Goal: Information Seeking & Learning: Learn about a topic

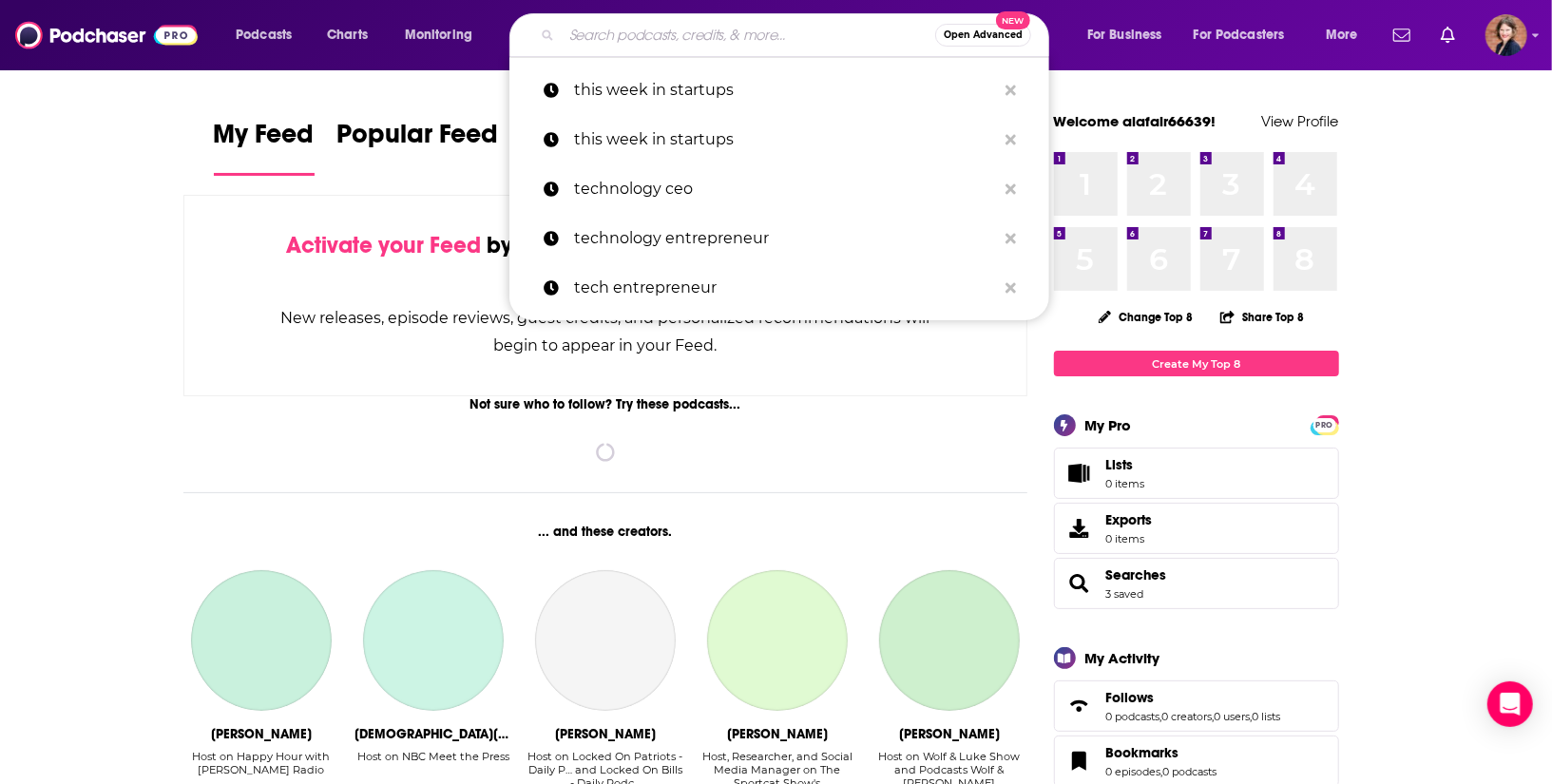
click at [588, 43] on input "Search podcasts, credits, & more..." at bounding box center [749, 36] width 374 height 31
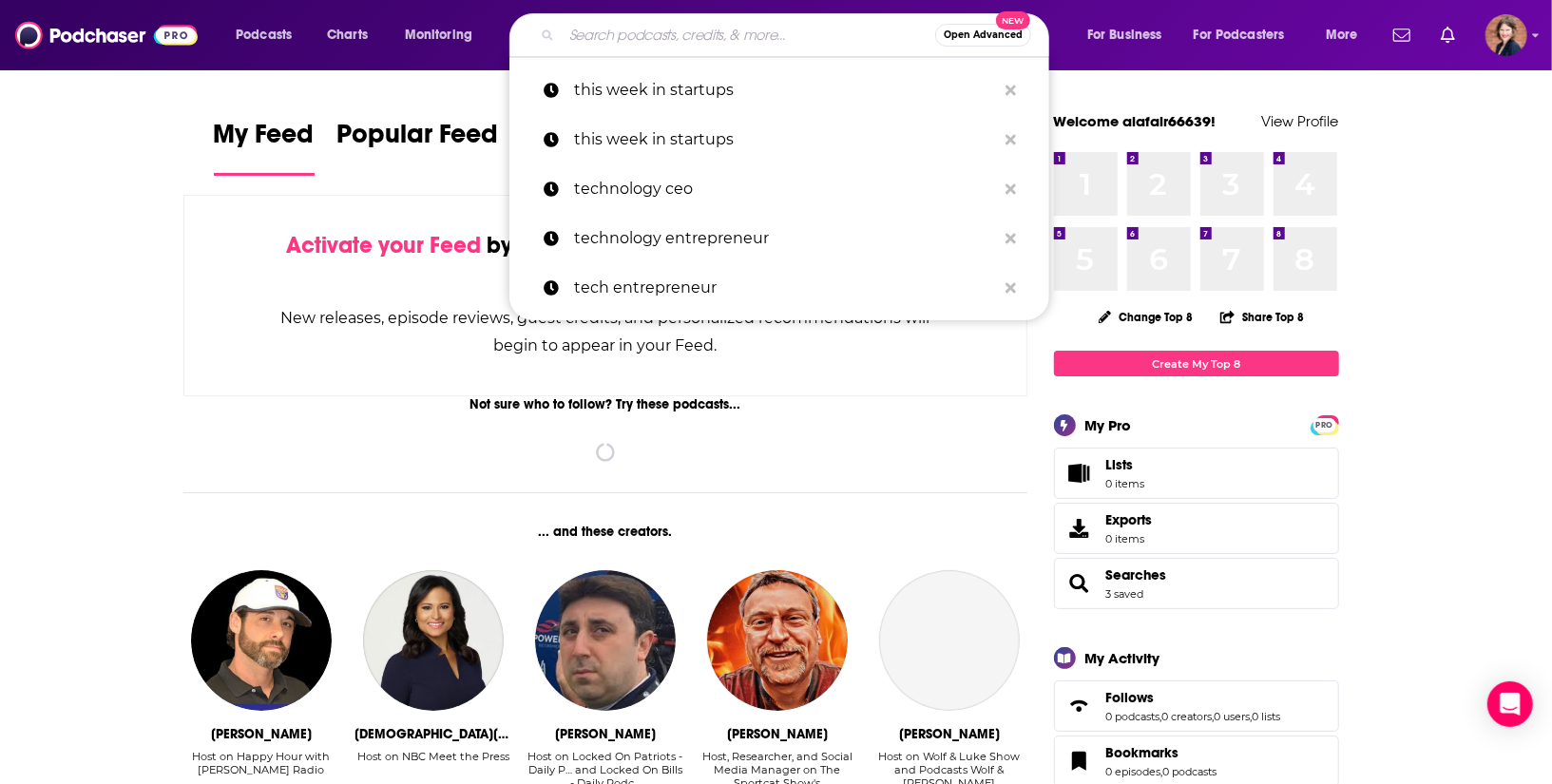
paste input "[PERSON_NAME]"
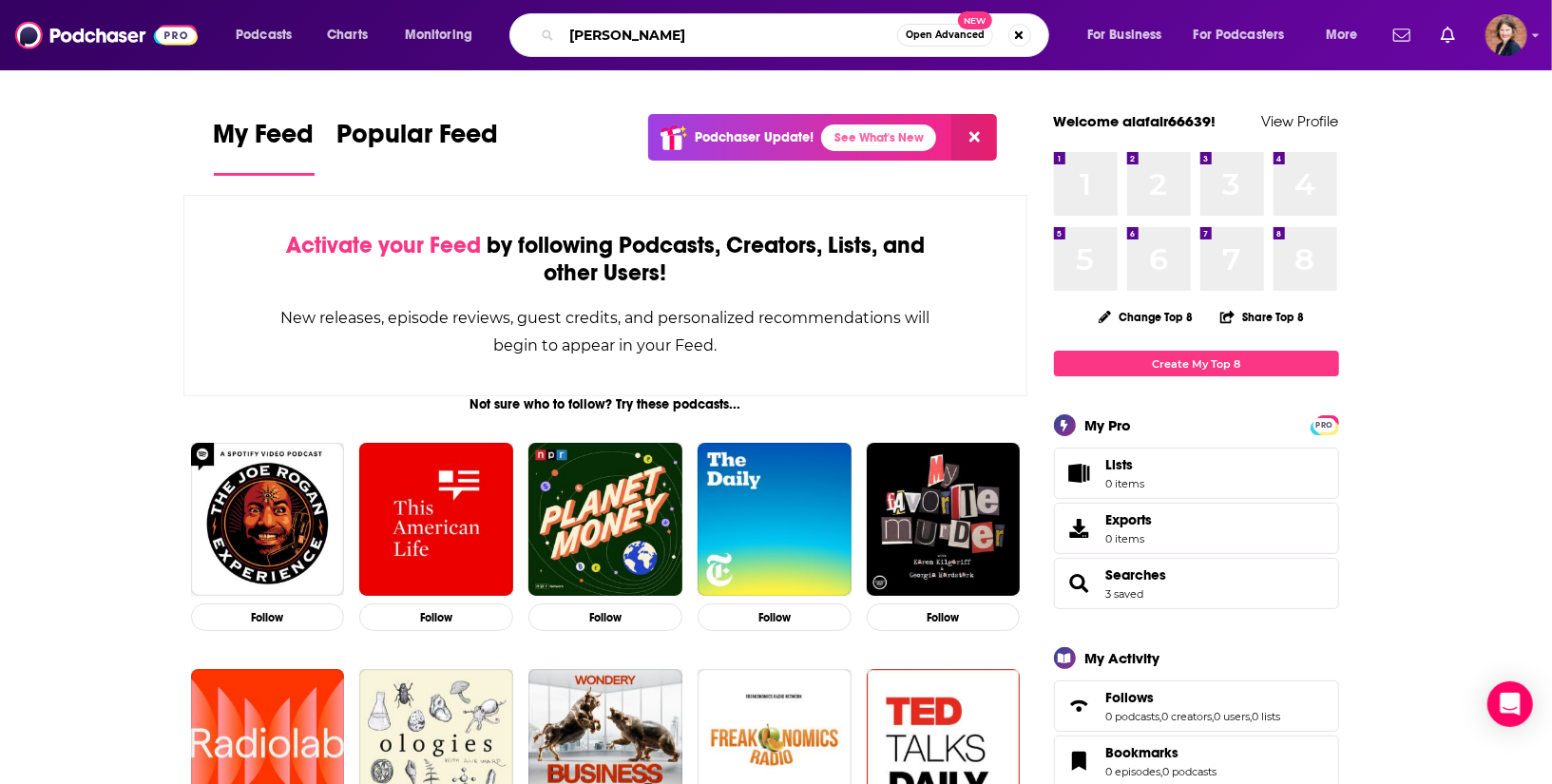
click at [647, 37] on input "[PERSON_NAME]" at bounding box center [729, 36] width 335 height 31
type input "[PERSON_NAME]"
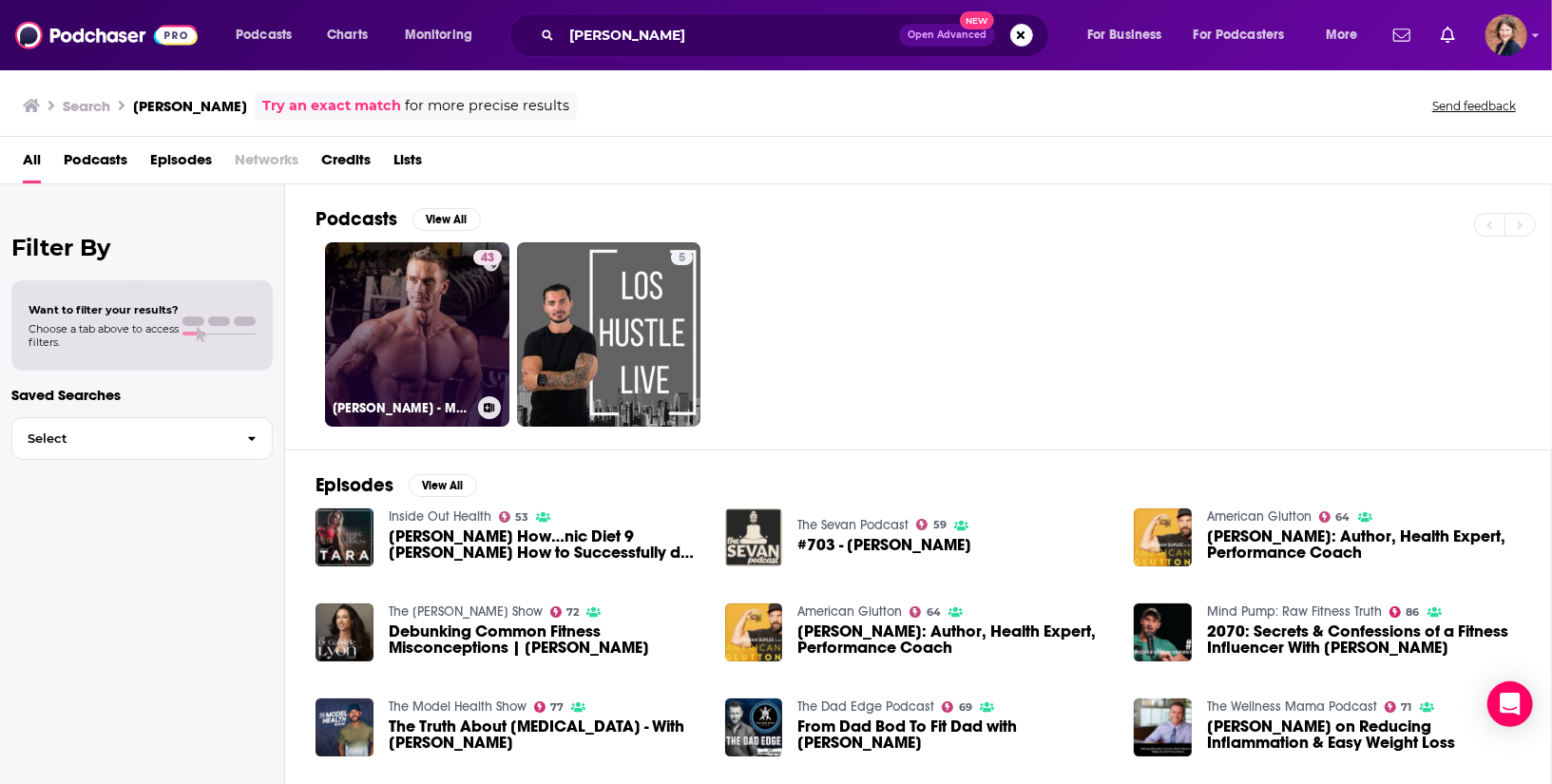
click at [418, 331] on link "43 [PERSON_NAME] - Metabolic Optimization Podcast" at bounding box center [417, 334] width 185 height 184
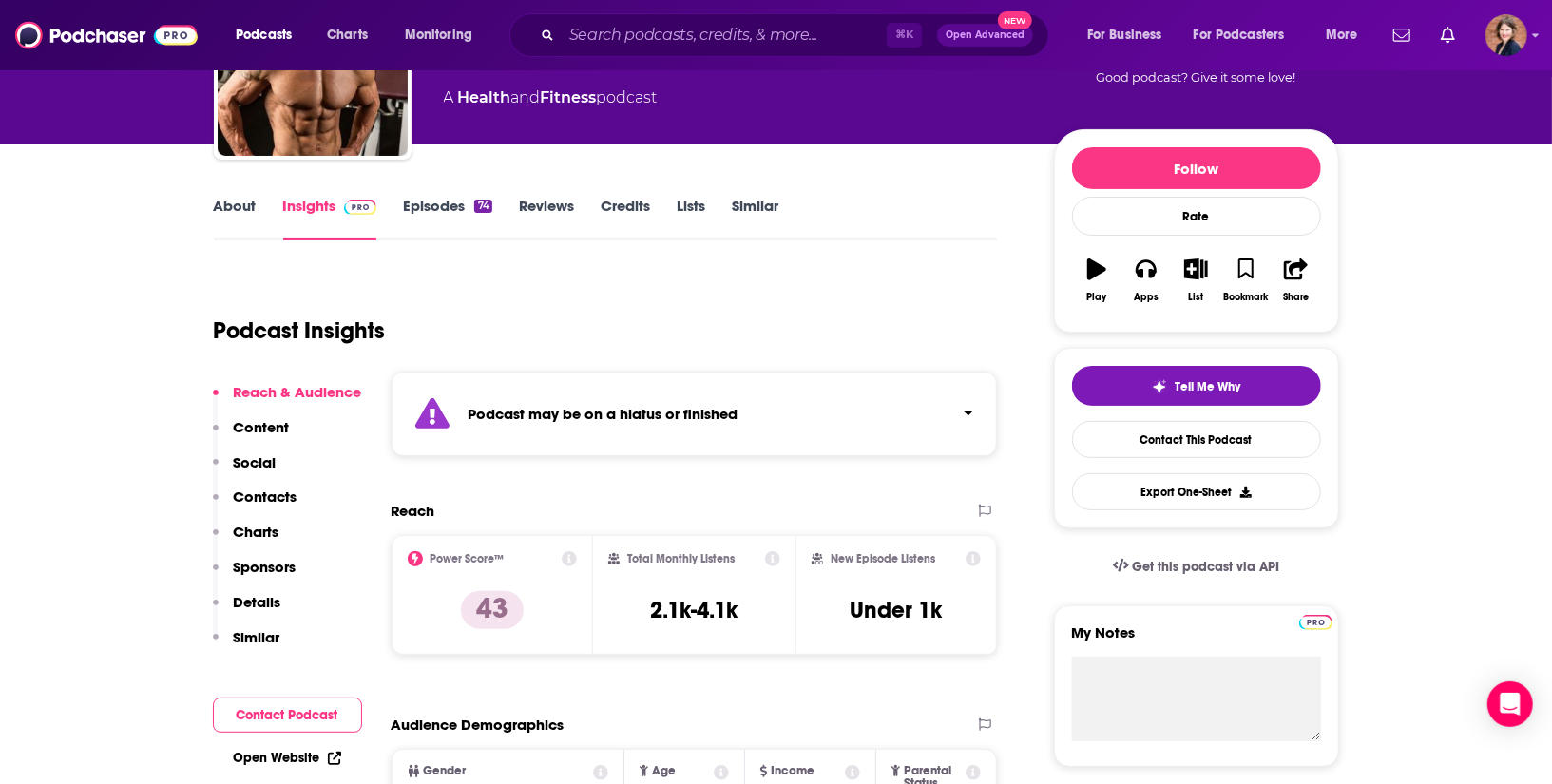
scroll to position [258, 0]
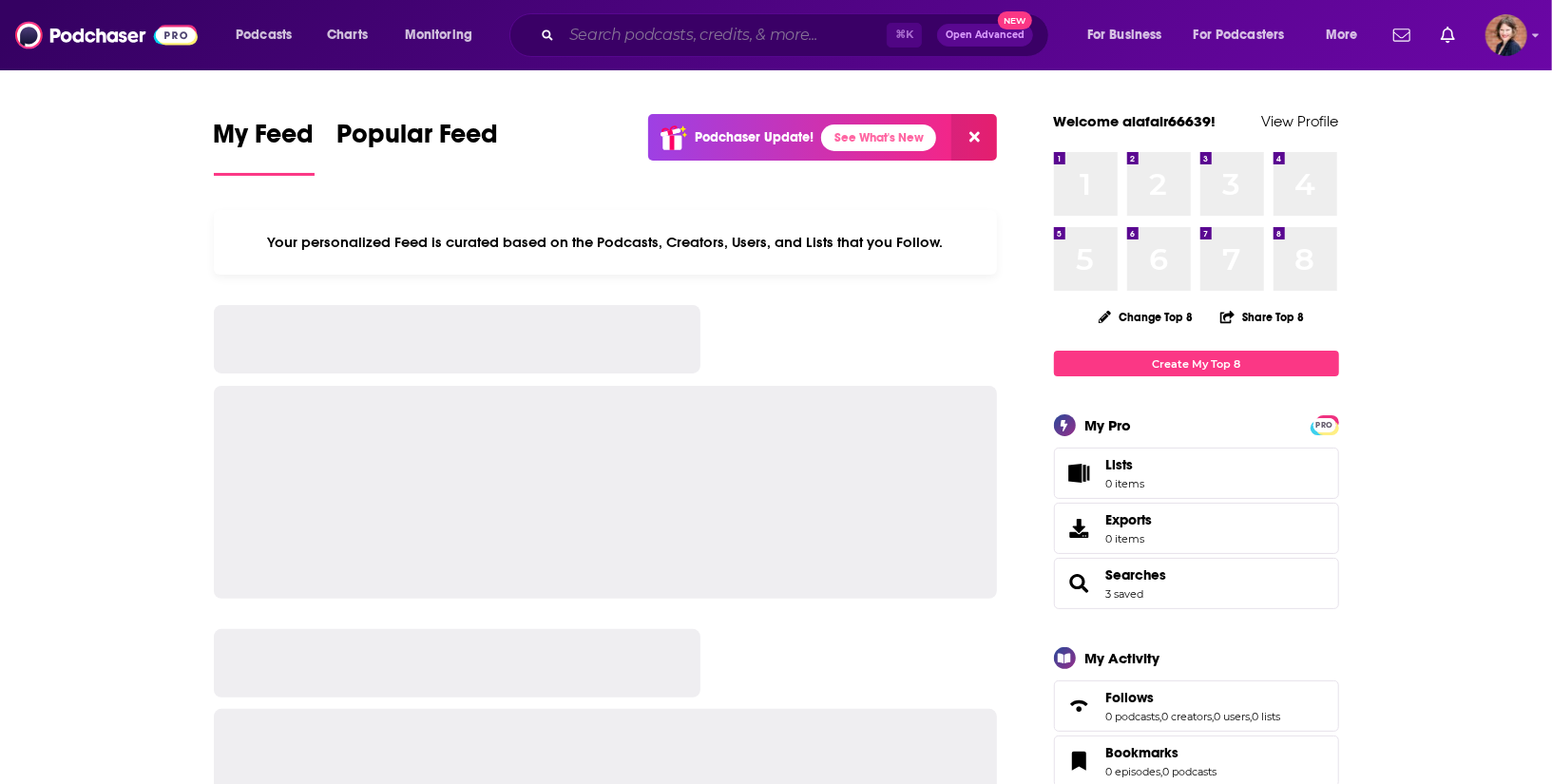
click at [604, 30] on input "Search podcasts, credits, & more..." at bounding box center [725, 36] width 325 height 31
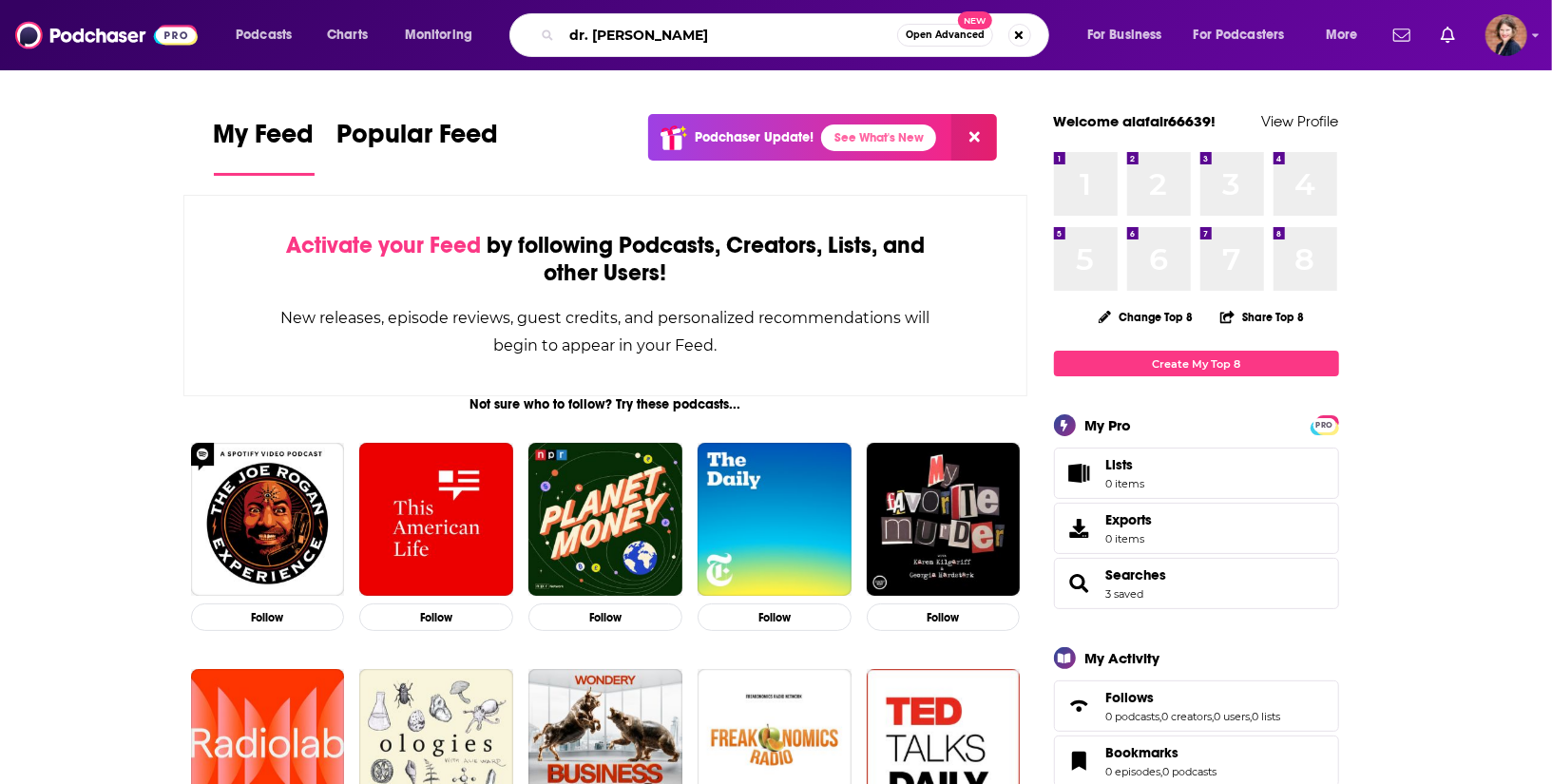
type input "dr. mike"
